Goal: Check status: Check status

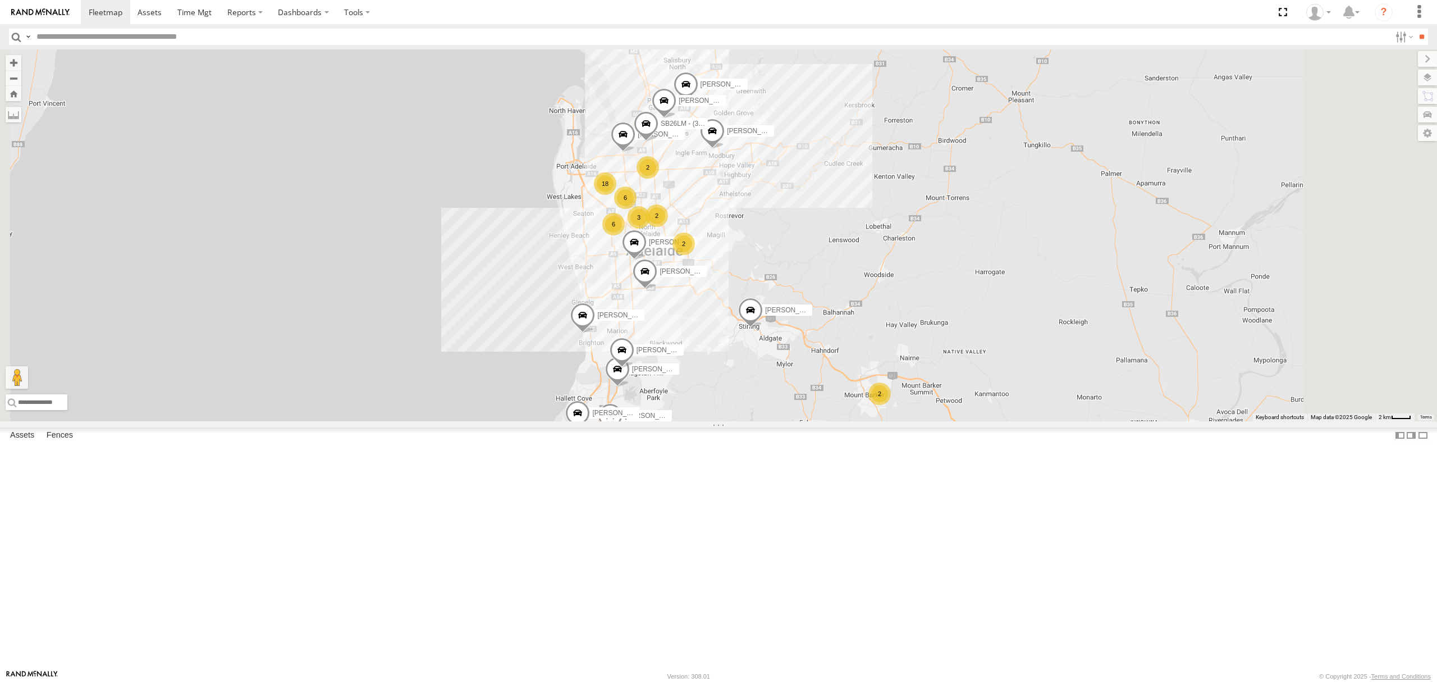
click at [0, 0] on div "SB25LM - (6P HINO) R6 All Assets" at bounding box center [0, 0] width 0 height 0
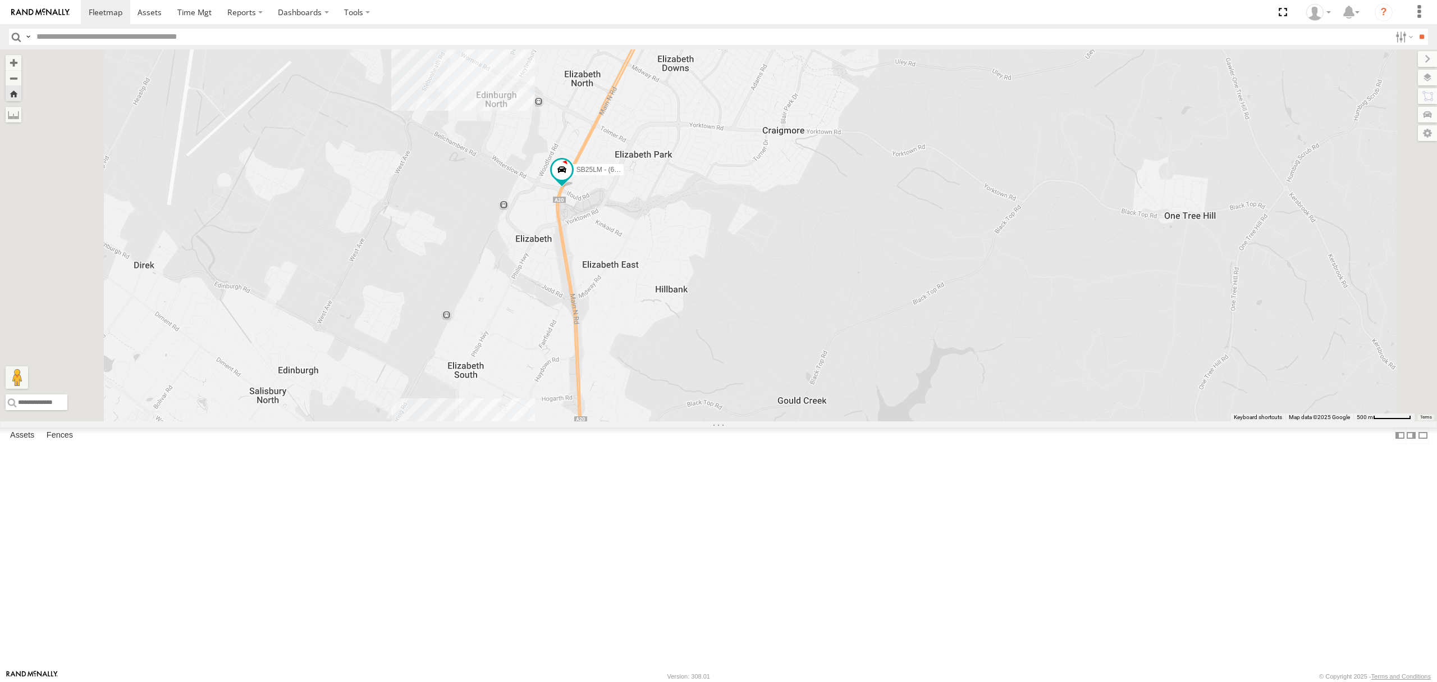
click at [0, 0] on div "S254CLT - [PERSON_NAME] All Assets" at bounding box center [0, 0] width 0 height 0
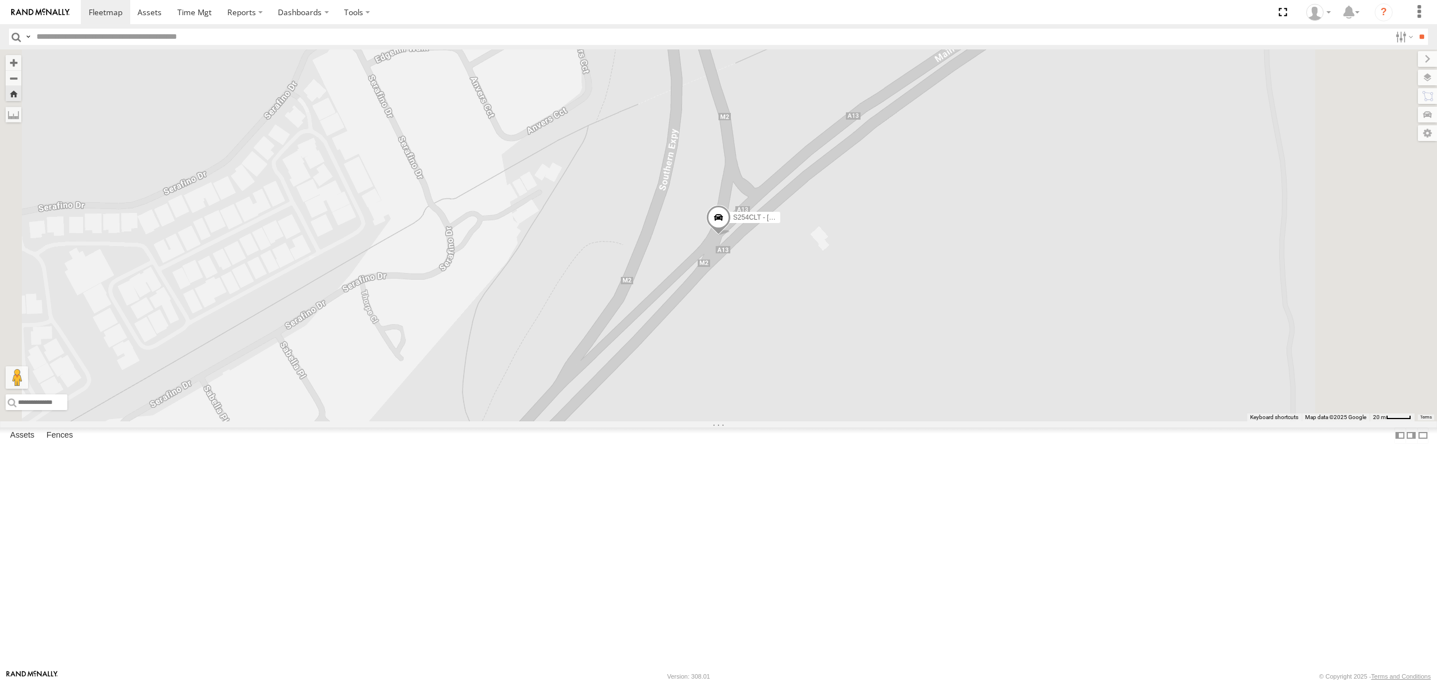
click at [0, 0] on div "SB26LM - (3P HINO) R7 All Assets" at bounding box center [0, 0] width 0 height 0
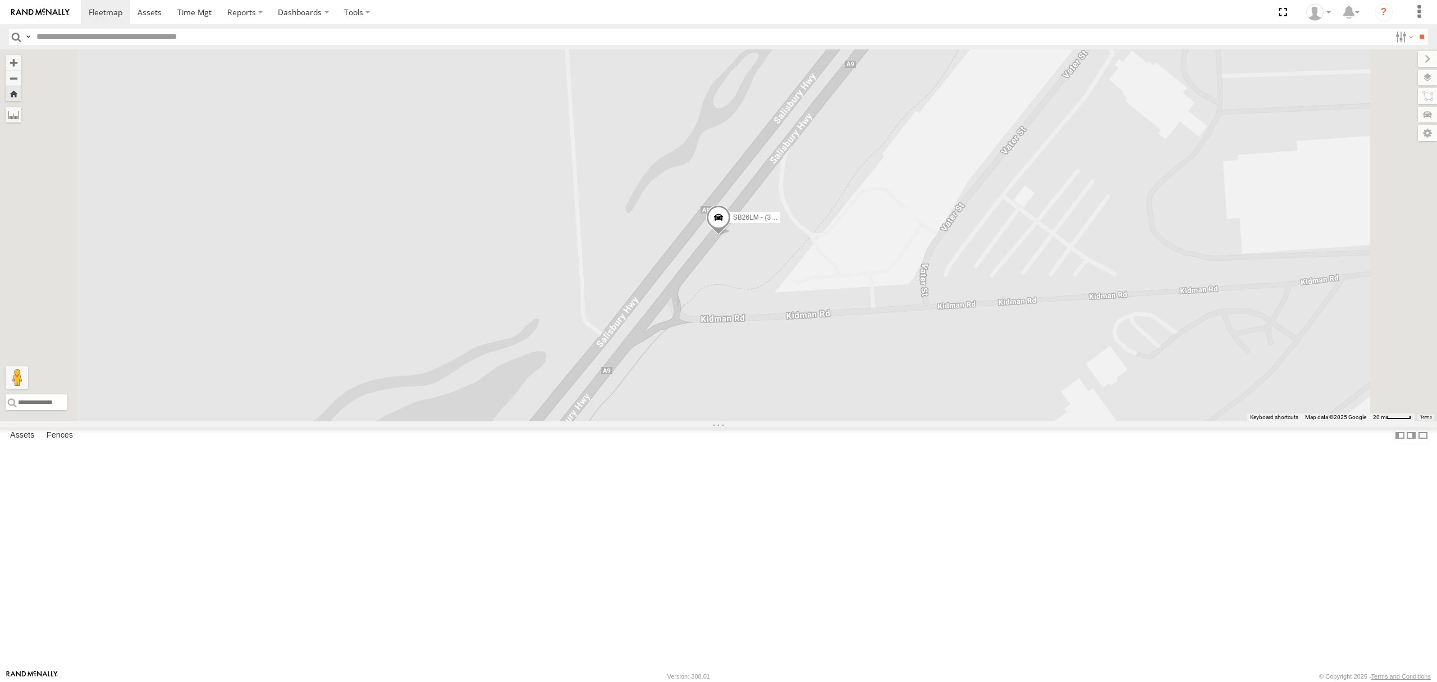
click at [0, 0] on div "All Assets" at bounding box center [0, 0] width 0 height 0
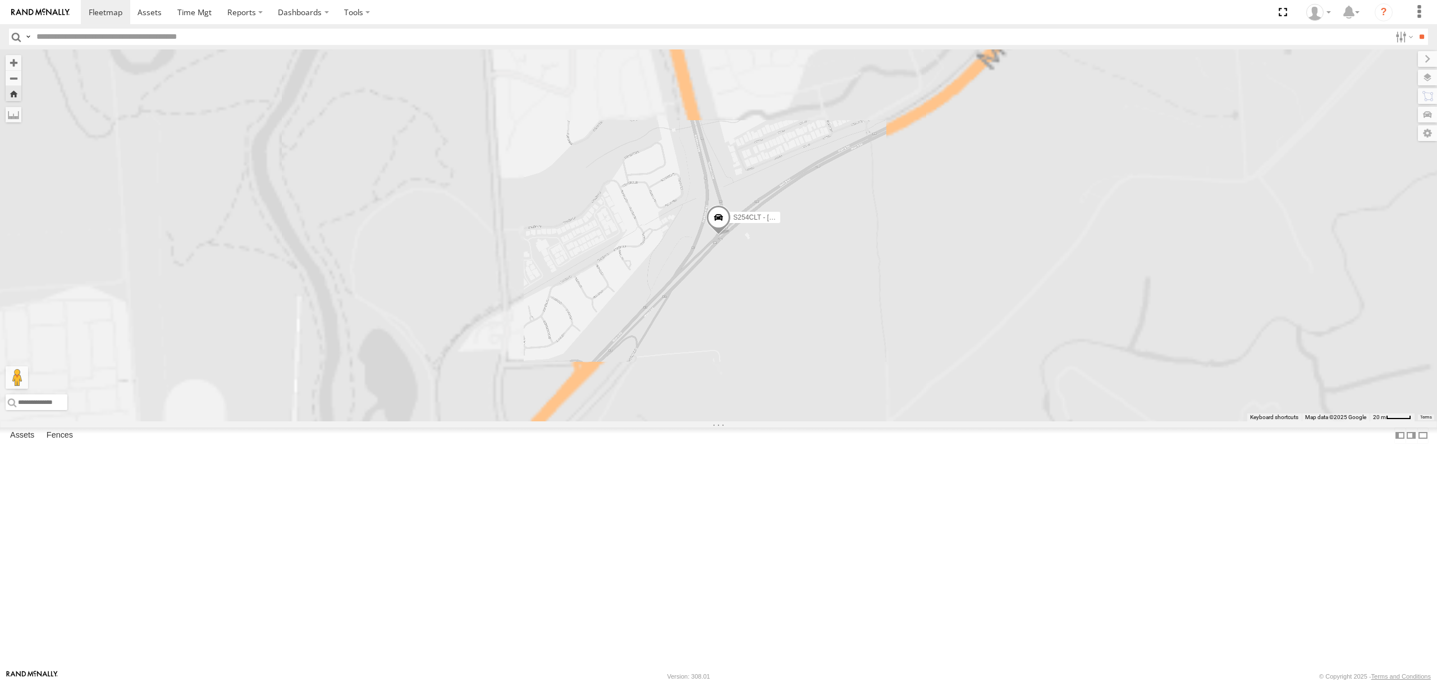
click at [0, 0] on div "All Assets" at bounding box center [0, 0] width 0 height 0
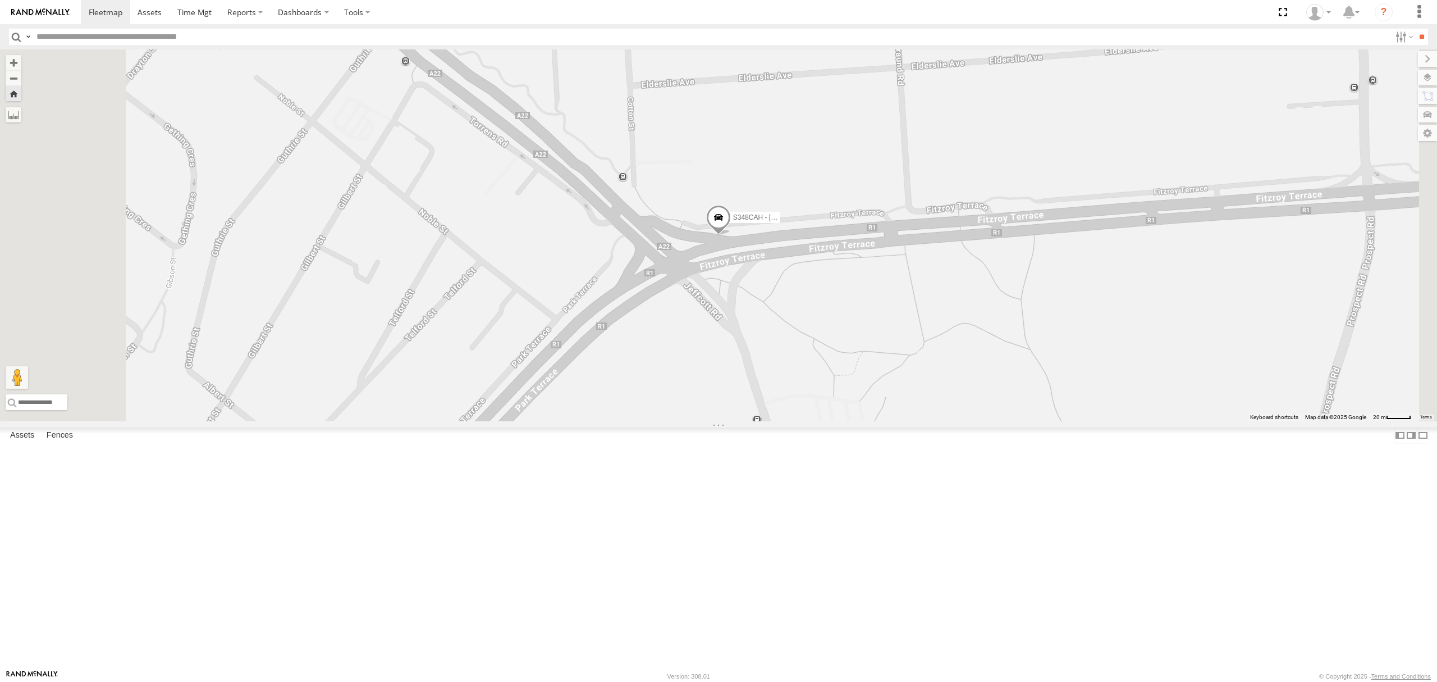
click at [731, 236] on span at bounding box center [718, 220] width 25 height 30
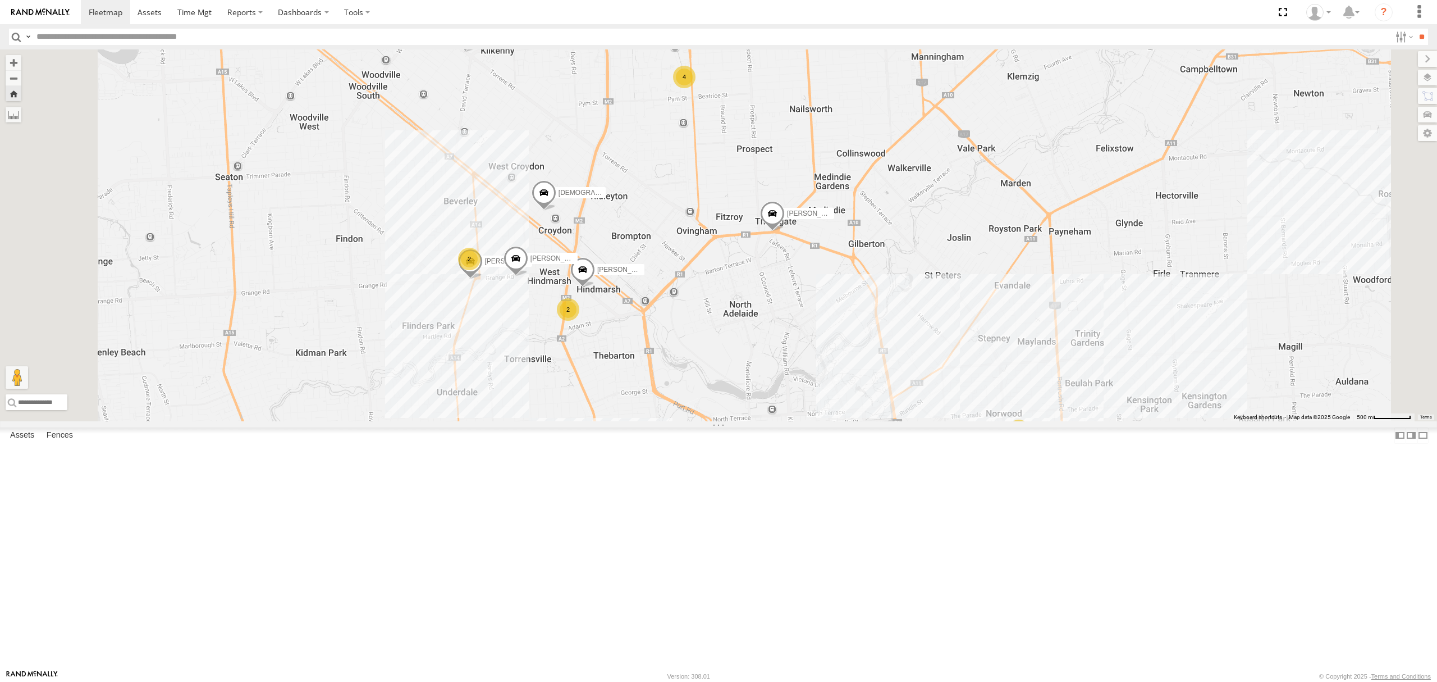
click at [0, 0] on div "S254CLT - [PERSON_NAME]" at bounding box center [0, 0] width 0 height 0
